Goal: Navigation & Orientation: Find specific page/section

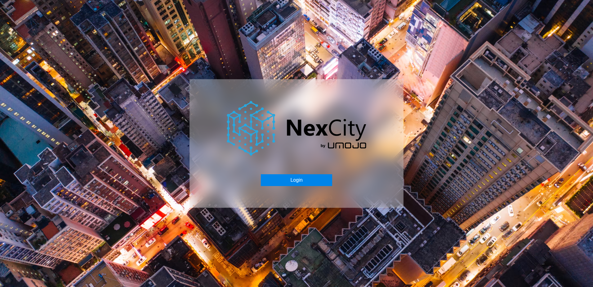
click at [290, 178] on button "Login" at bounding box center [296, 180] width 71 height 12
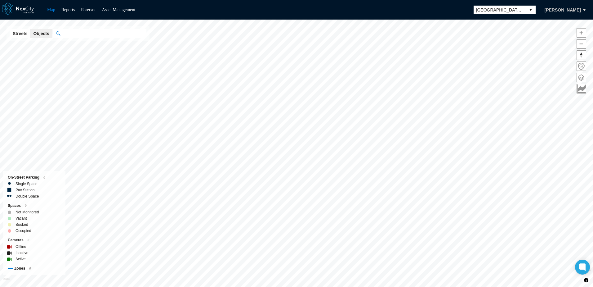
click at [495, 15] on div "Map Reports Forecast Asset Management [GEOGRAPHIC_DATA][PERSON_NAME] [PERSON_NA…" at bounding box center [296, 10] width 593 height 20
click at [496, 11] on span "[GEOGRAPHIC_DATA][PERSON_NAME]" at bounding box center [499, 10] width 47 height 6
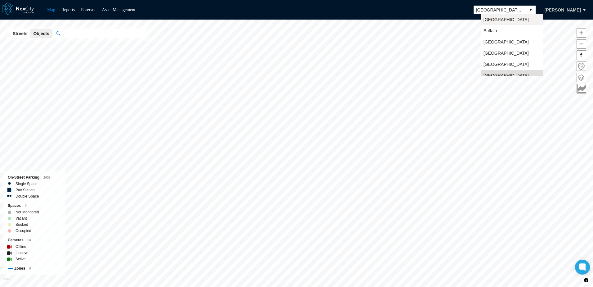
scroll to position [5, 0]
click at [495, 16] on span "[GEOGRAPHIC_DATA]" at bounding box center [506, 14] width 45 height 6
